Goal: Information Seeking & Learning: Find specific fact

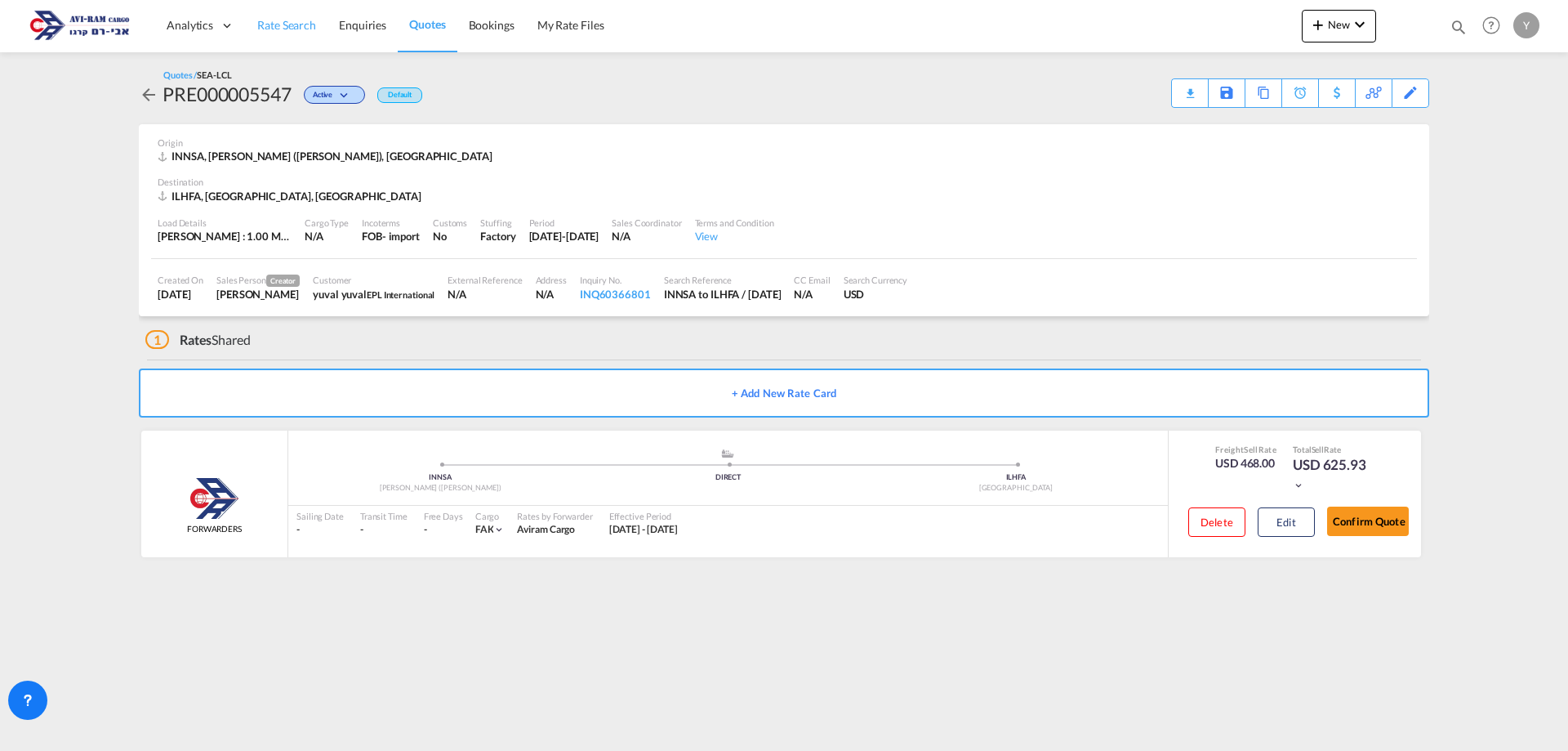
click at [299, 32] on span "Rate Search" at bounding box center [287, 25] width 58 height 14
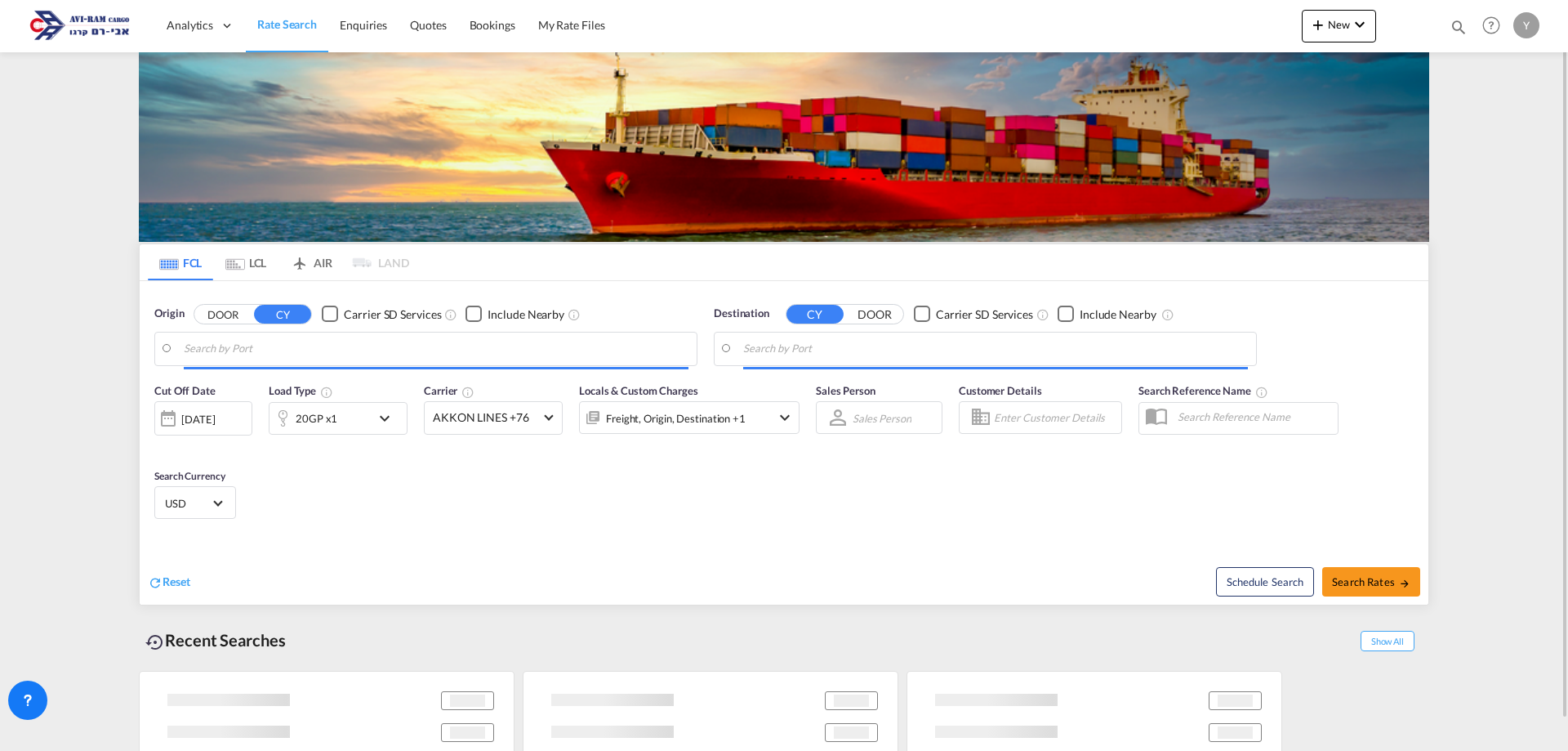
type input "[GEOGRAPHIC_DATA], NLRTM"
type input "[GEOGRAPHIC_DATA], [GEOGRAPHIC_DATA]"
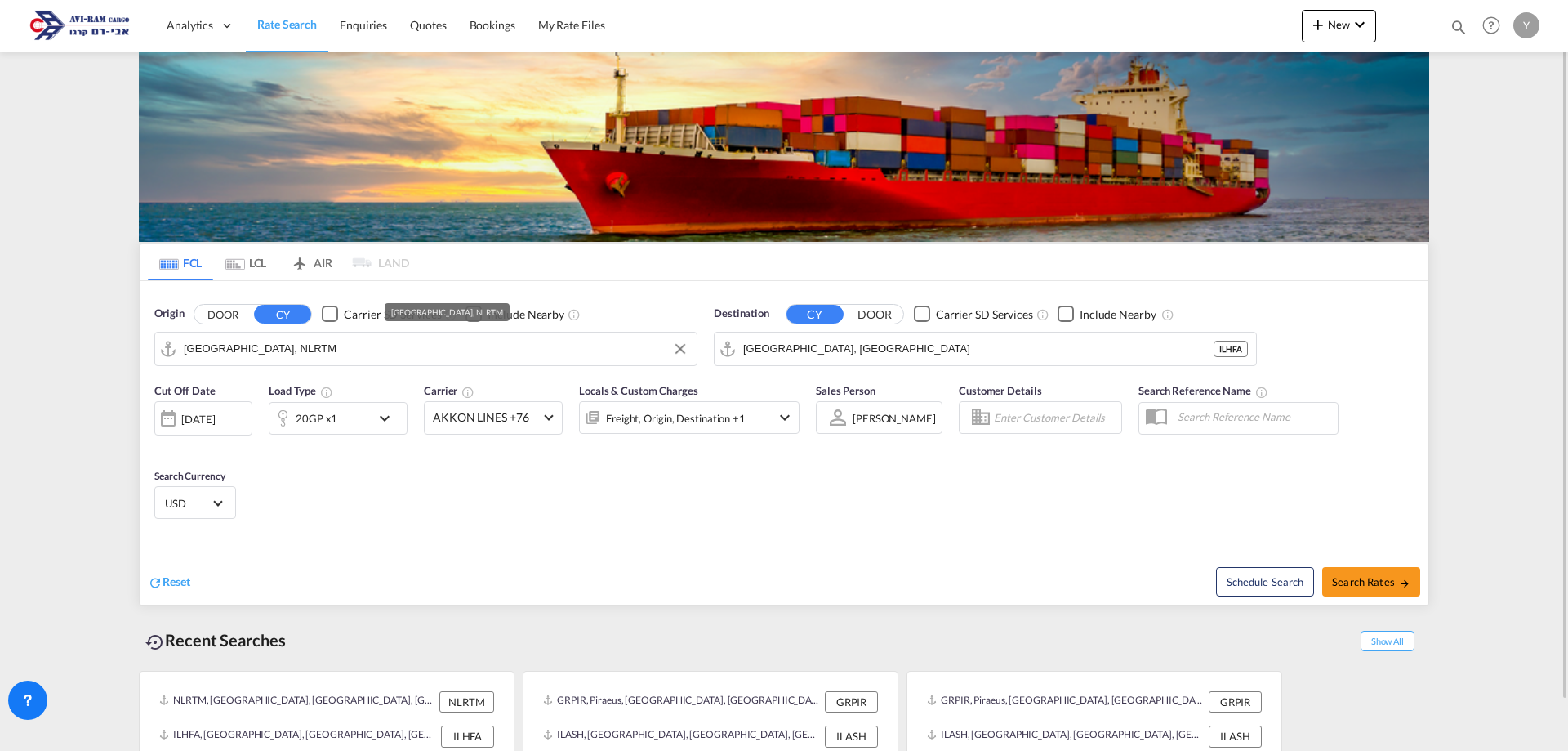
click at [273, 356] on input "[GEOGRAPHIC_DATA], NLRTM" at bounding box center [436, 349] width 505 height 25
type input "g"
type input "G"
type input "E"
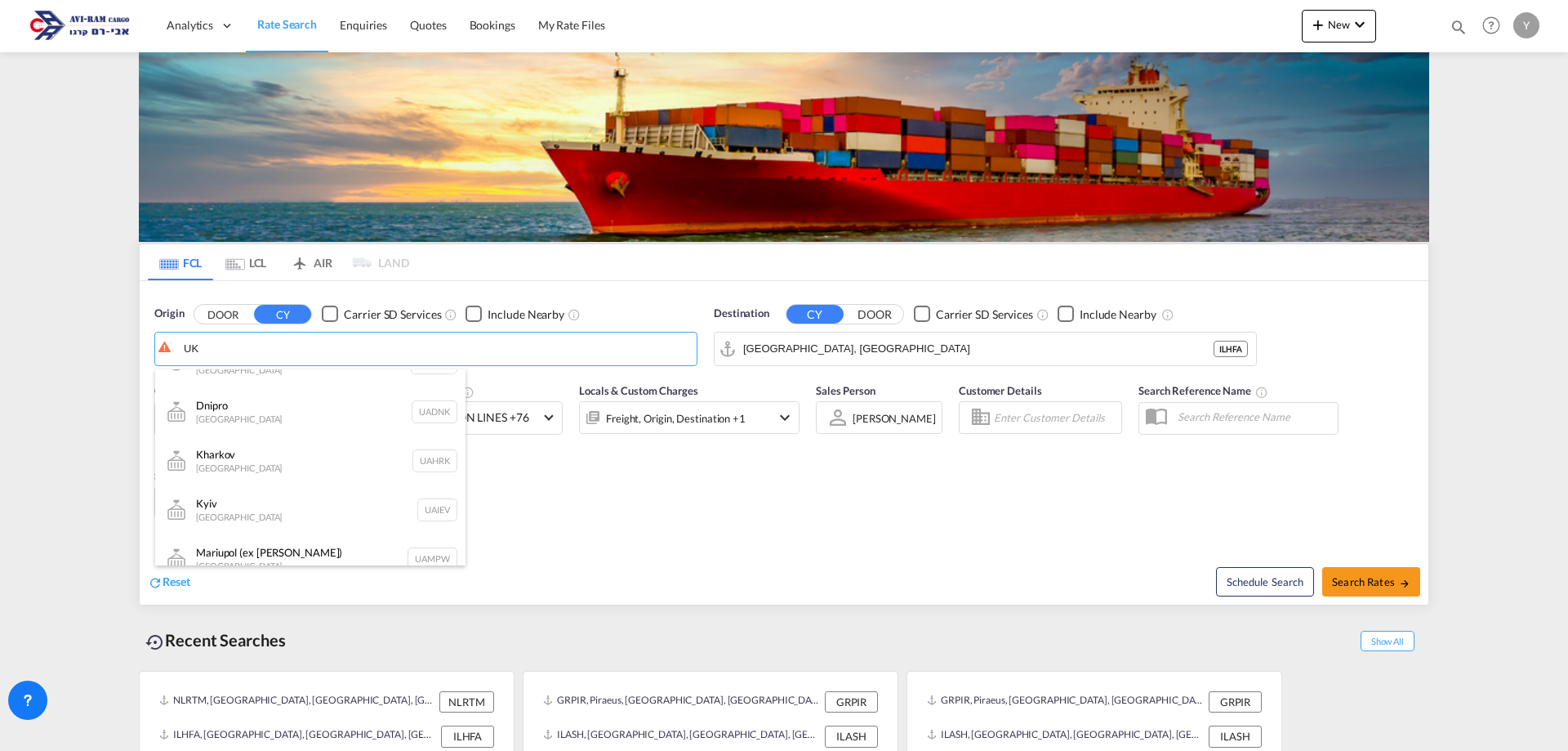
scroll to position [253, 0]
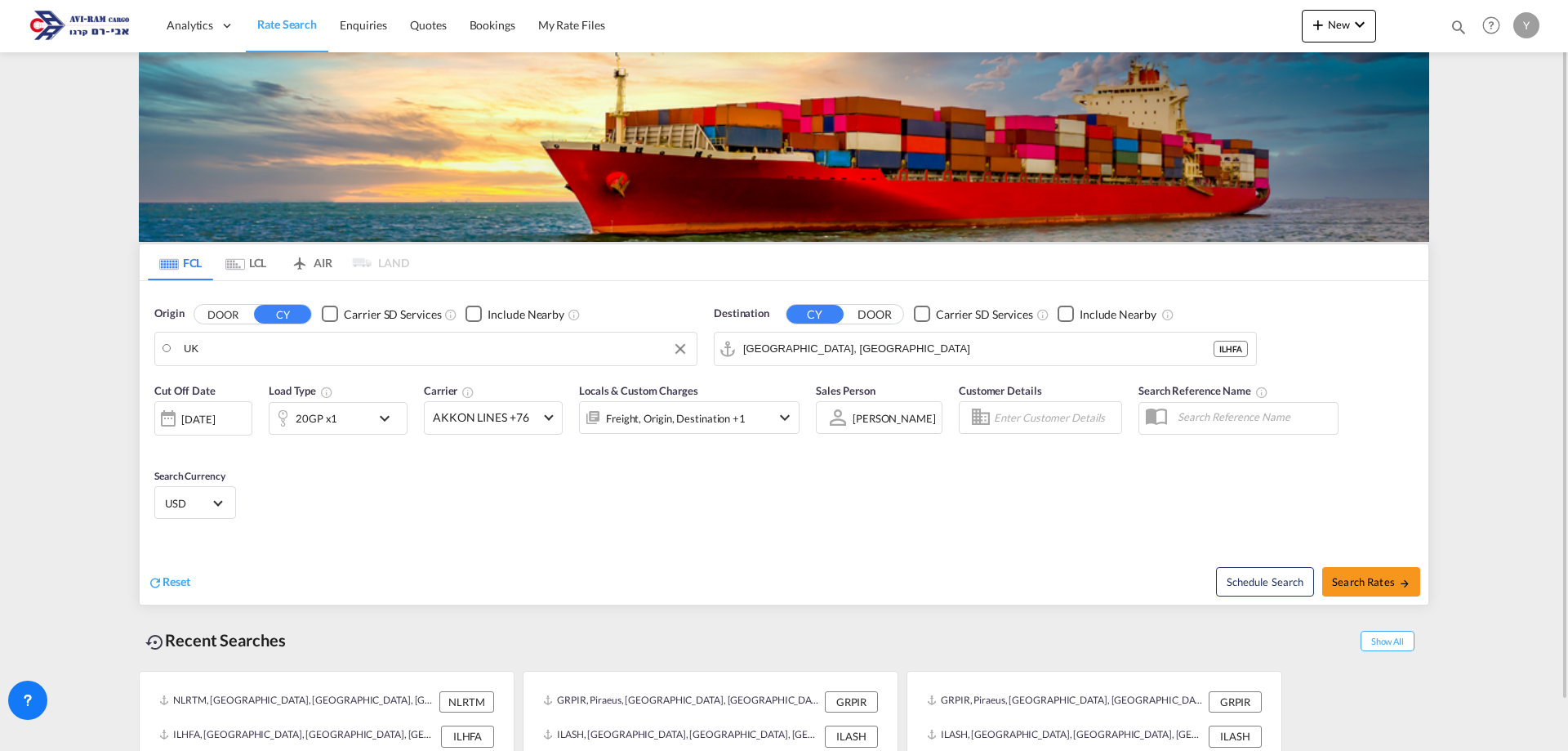
drag, startPoint x: 210, startPoint y: 345, endPoint x: 176, endPoint y: 357, distance: 36.1
click at [203, 345] on body "Analytics Dashboard Rate Search Enquiries Quotes Bookings" at bounding box center [784, 376] width 1568 height 751
click at [203, 345] on md-autocomplete-wrap "UK" at bounding box center [436, 353] width 505 height 33
click at [203, 345] on body "Analytics Dashboard Rate Search Enquiries Quotes Bookings" at bounding box center [784, 376] width 1568 height 751
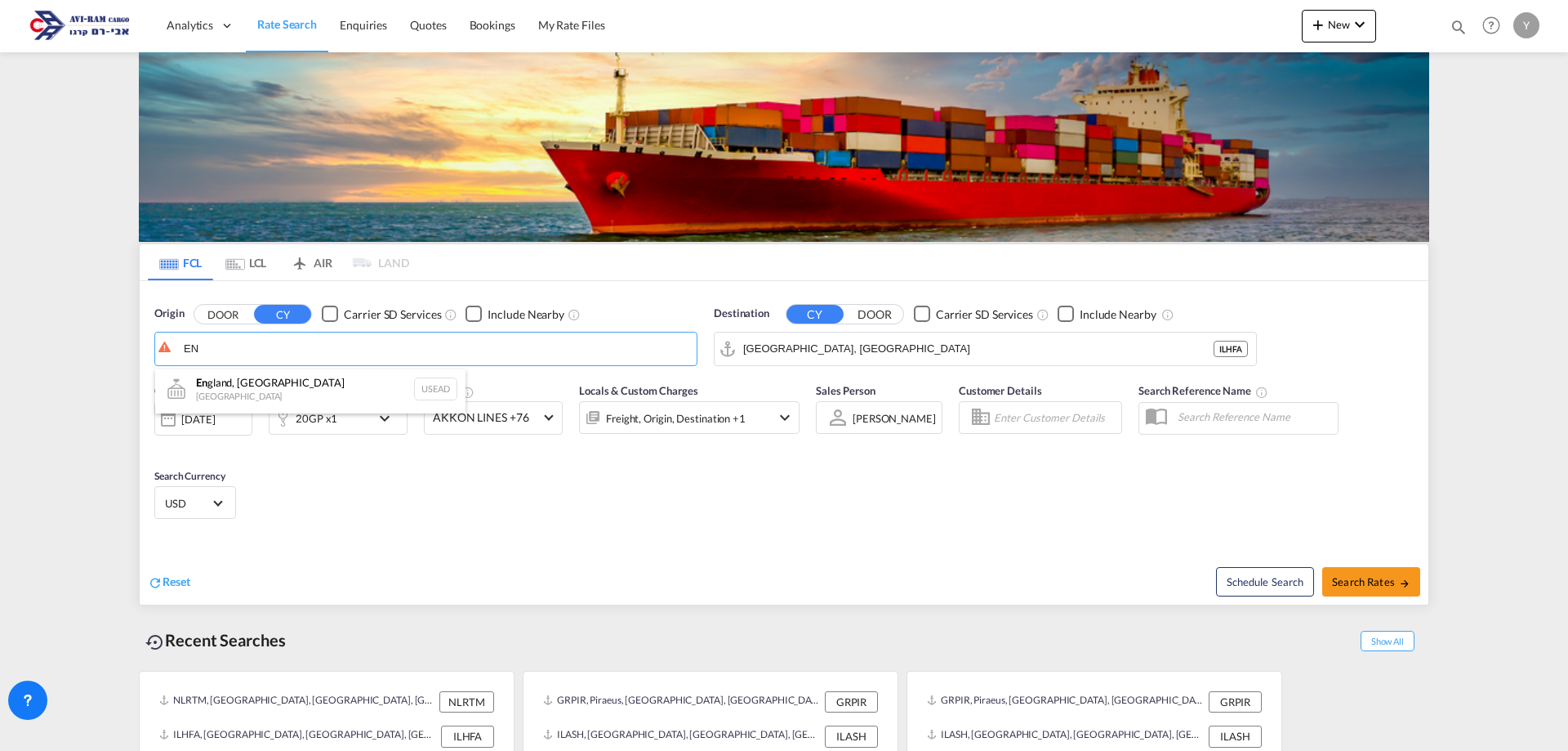
type input "E"
